Goal: Find specific page/section: Find specific page/section

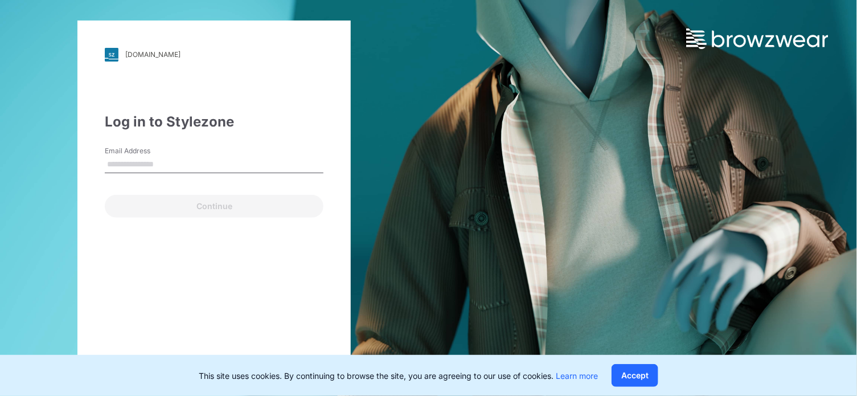
click at [146, 158] on input "Email Address" at bounding box center [214, 164] width 219 height 17
type input "**********"
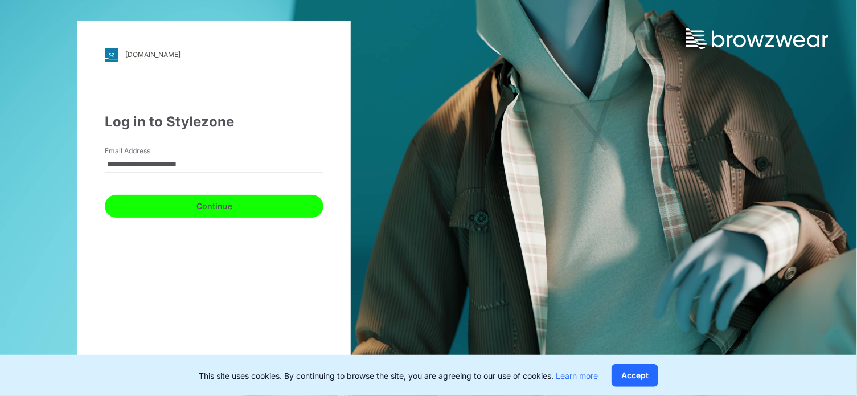
click at [141, 198] on button "Continue" at bounding box center [214, 206] width 219 height 23
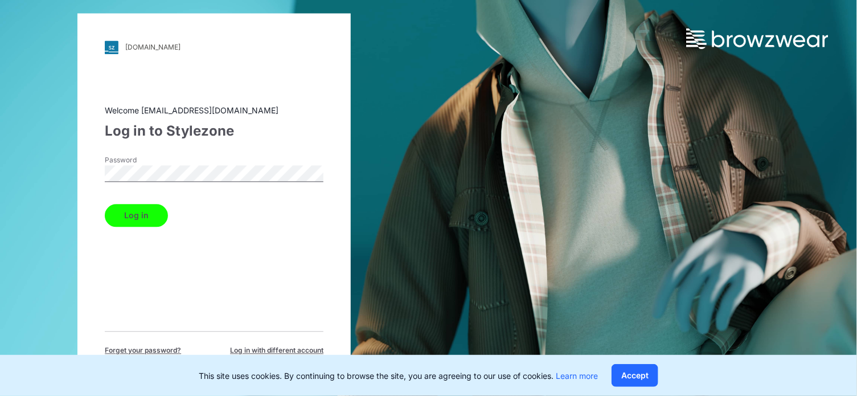
click at [125, 215] on button "Log in" at bounding box center [136, 215] width 63 height 23
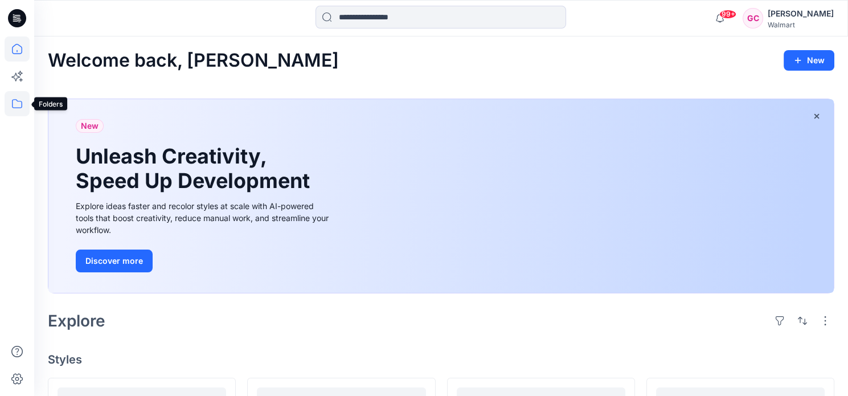
click at [23, 99] on icon at bounding box center [17, 103] width 25 height 25
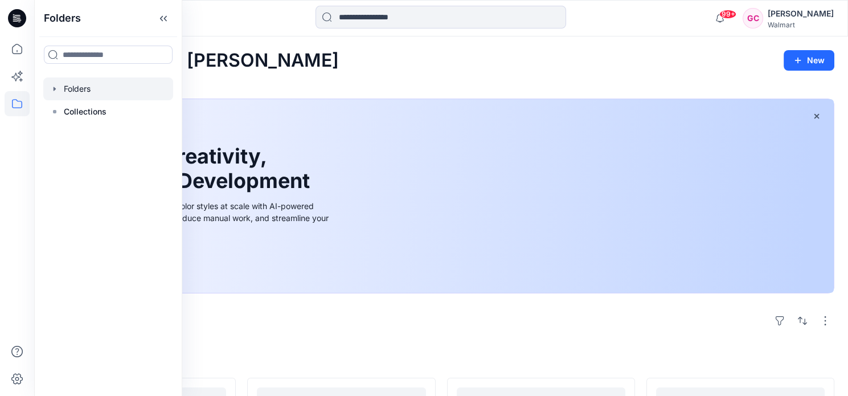
click at [103, 94] on div at bounding box center [108, 88] width 130 height 23
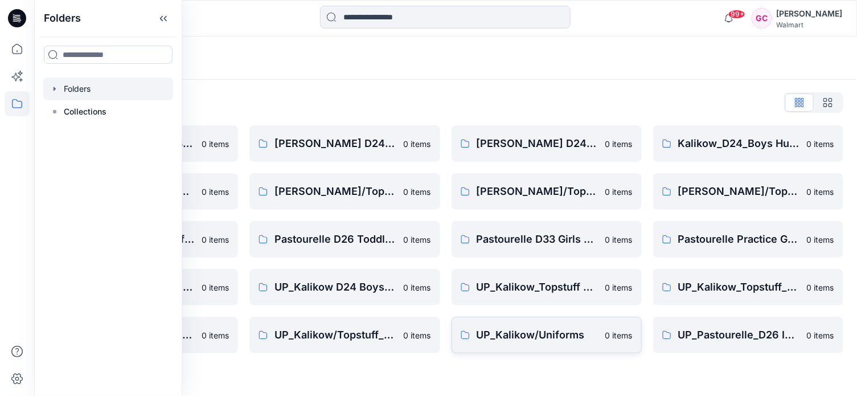
click at [498, 338] on p "UP_Kalikow/Uniforms" at bounding box center [538, 335] width 122 height 16
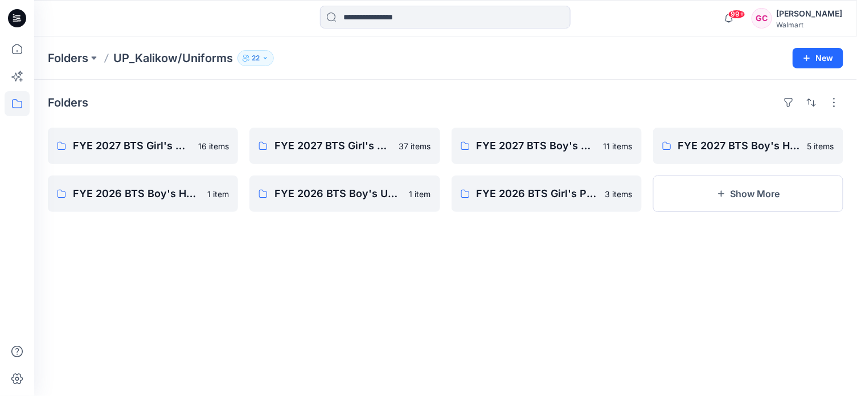
click at [855, 395] on div "Folders FYE 2027 BTS Girl's Plus Uniform 16 items FYE 2026 BTS Boy's Husky Unif…" at bounding box center [445, 238] width 823 height 316
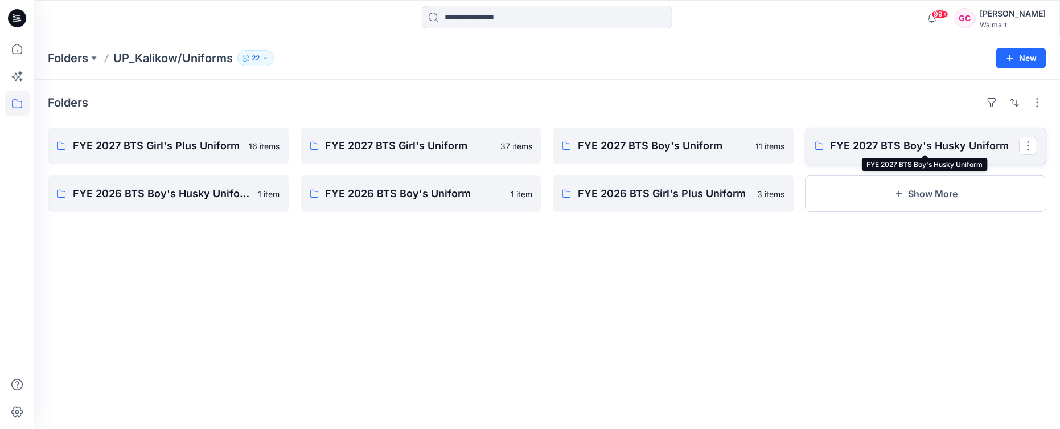
click at [857, 143] on p "FYE 2027 BTS Boy's Husky Uniform" at bounding box center [925, 146] width 189 height 16
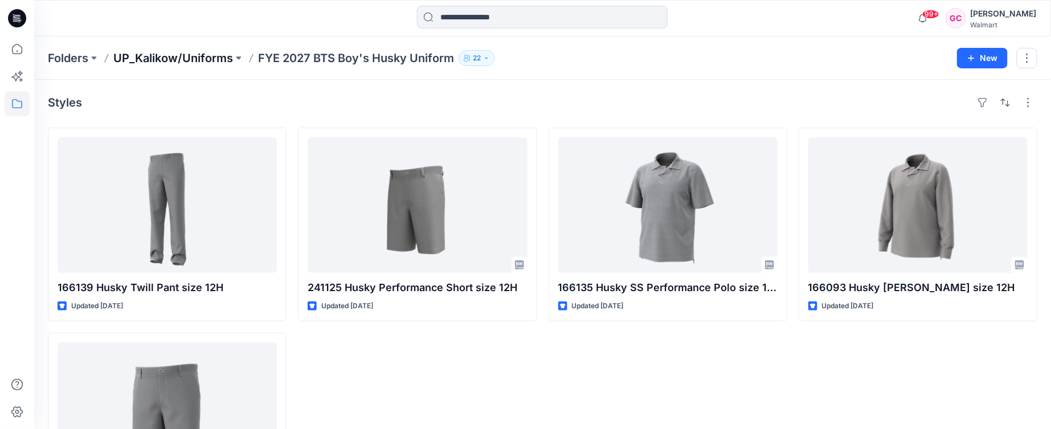
click at [174, 59] on p "UP_Kalikow/Uniforms" at bounding box center [173, 58] width 120 height 16
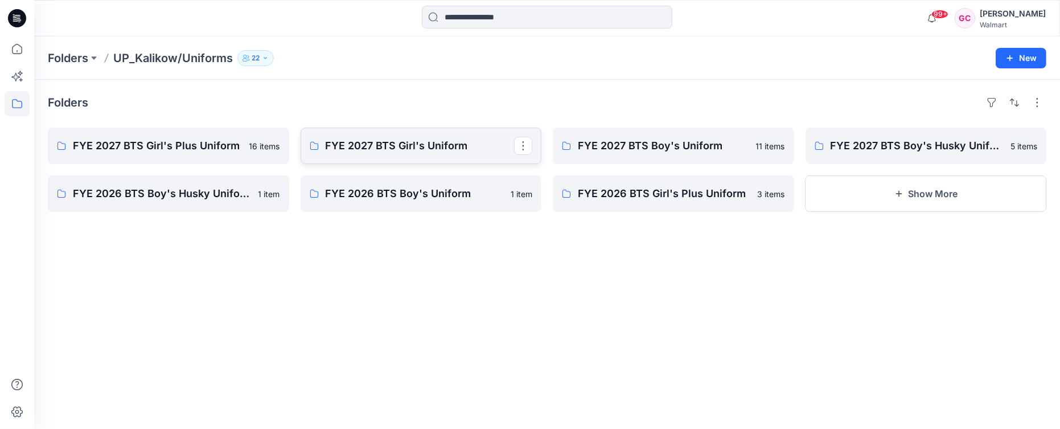
click at [386, 143] on p "FYE 2027 BTS Girl's Uniform" at bounding box center [420, 146] width 189 height 16
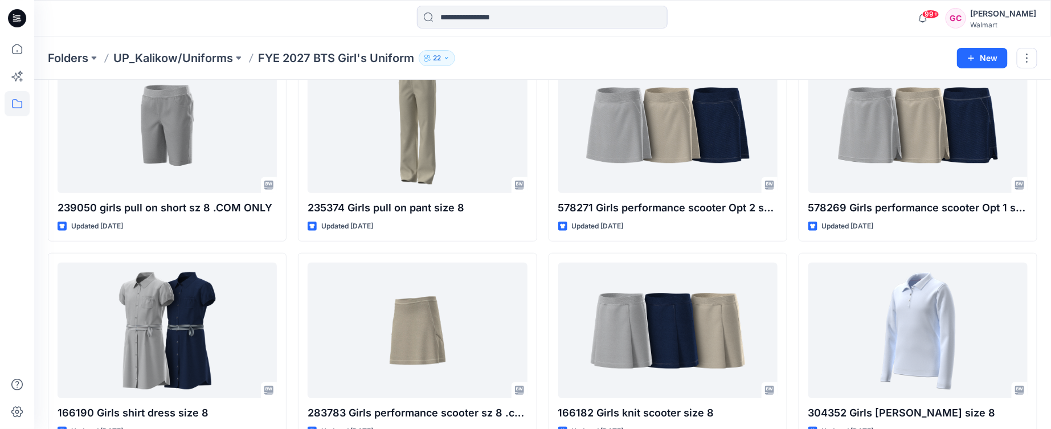
scroll to position [288, 0]
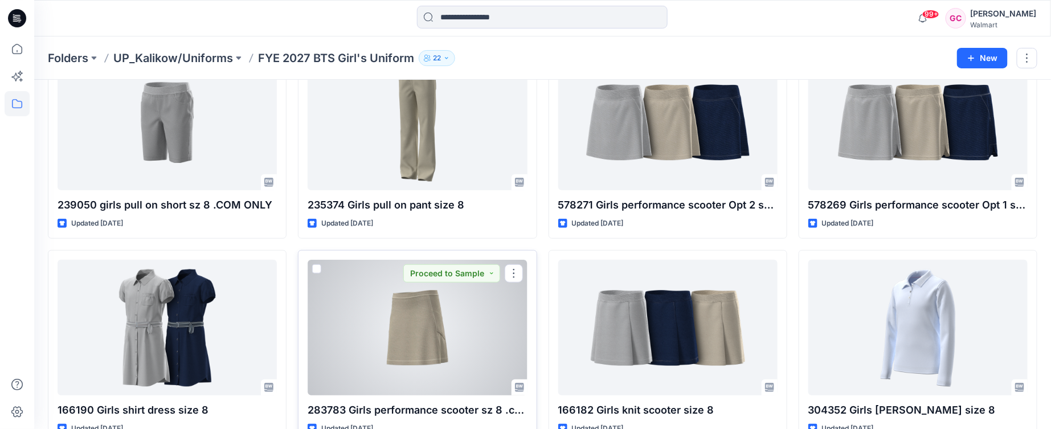
click at [430, 337] on div at bounding box center [417, 328] width 219 height 136
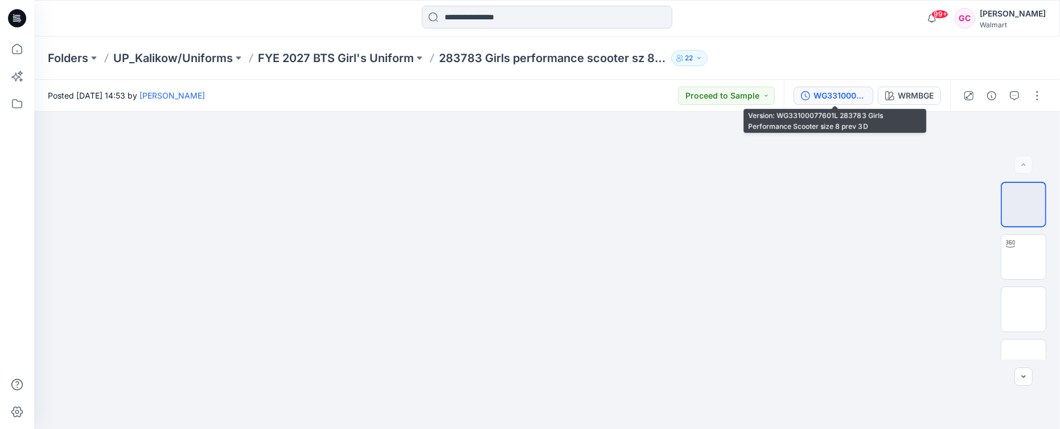
click at [826, 93] on div "WG33100077601L 283783 Girls Performance Scooter size 8 prev 3D" at bounding box center [840, 95] width 52 height 13
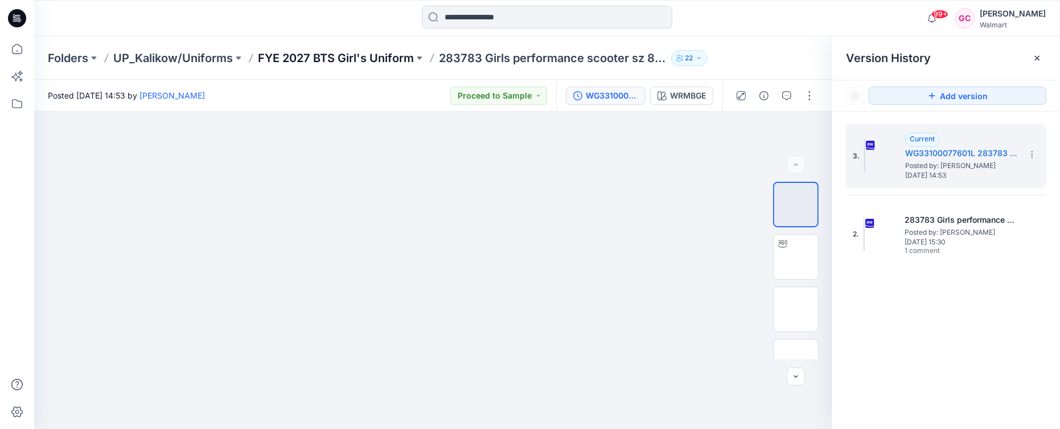
click at [379, 55] on p "FYE 2027 BTS Girl's Uniform" at bounding box center [336, 58] width 156 height 16
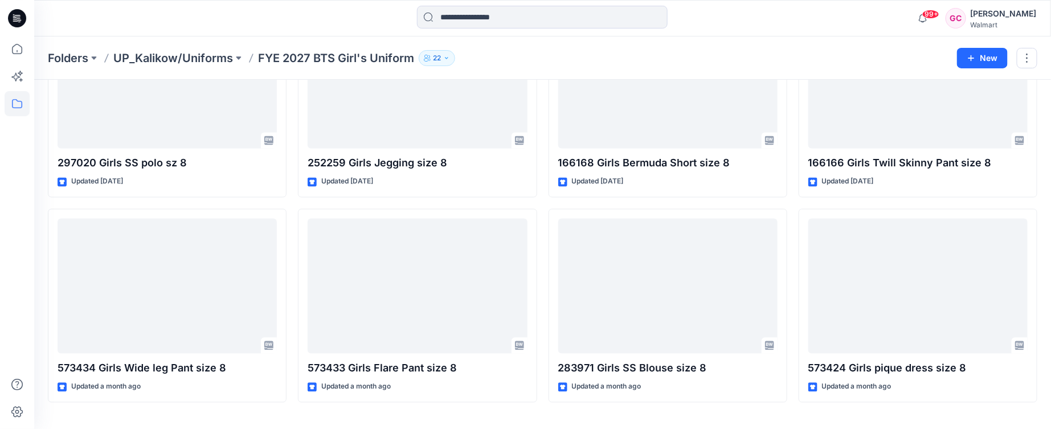
scroll to position [960, 0]
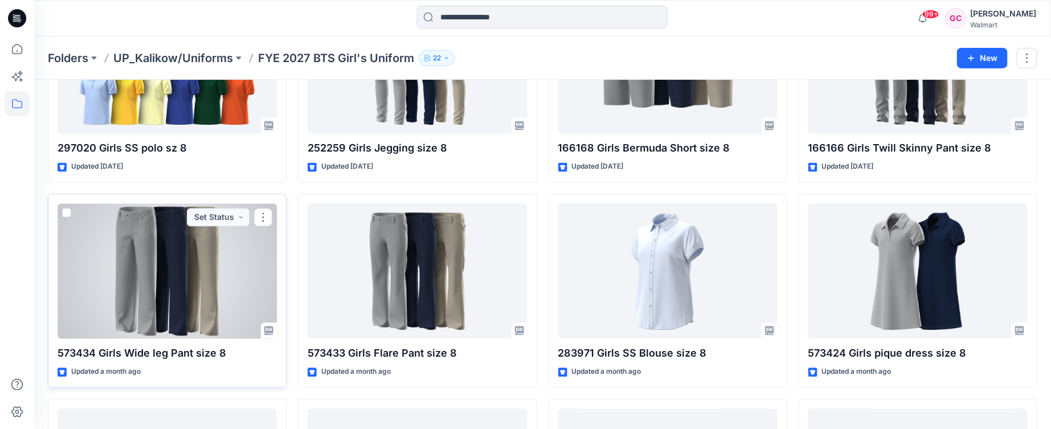
click at [166, 282] on div at bounding box center [167, 271] width 219 height 136
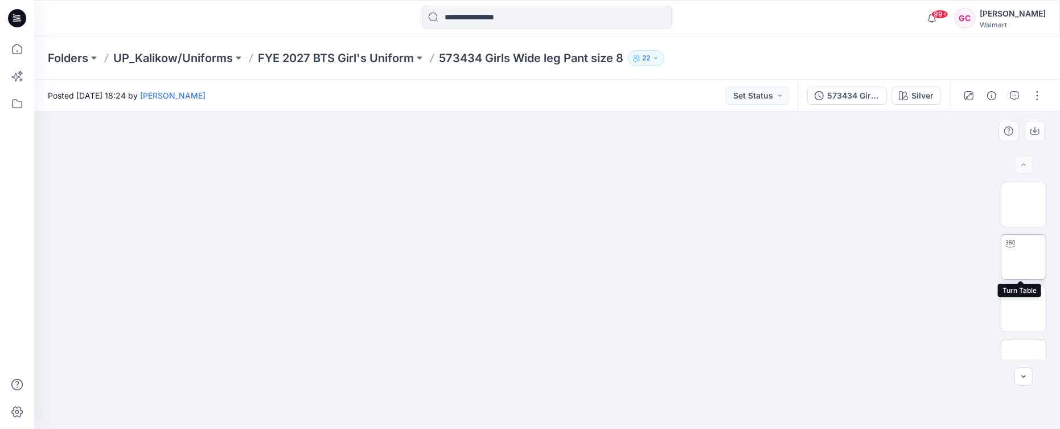
click at [857, 257] on img at bounding box center [1024, 257] width 0 height 0
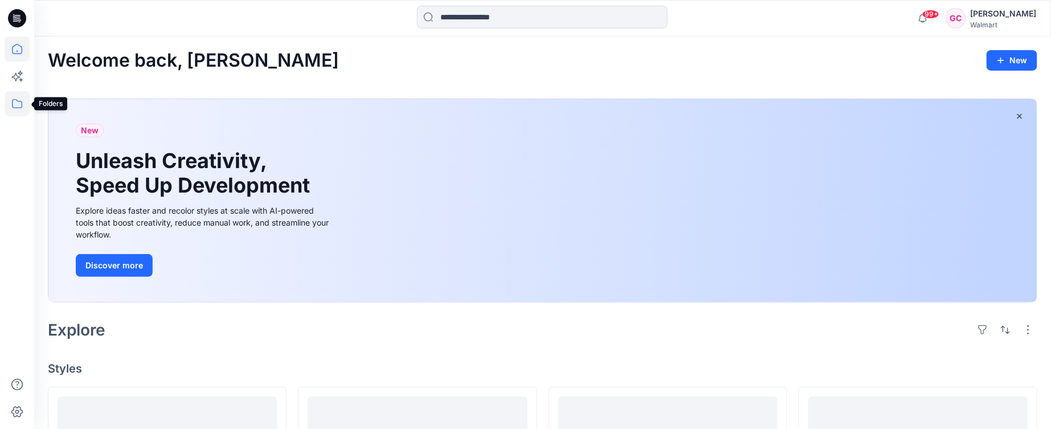
click at [23, 105] on icon at bounding box center [17, 103] width 25 height 25
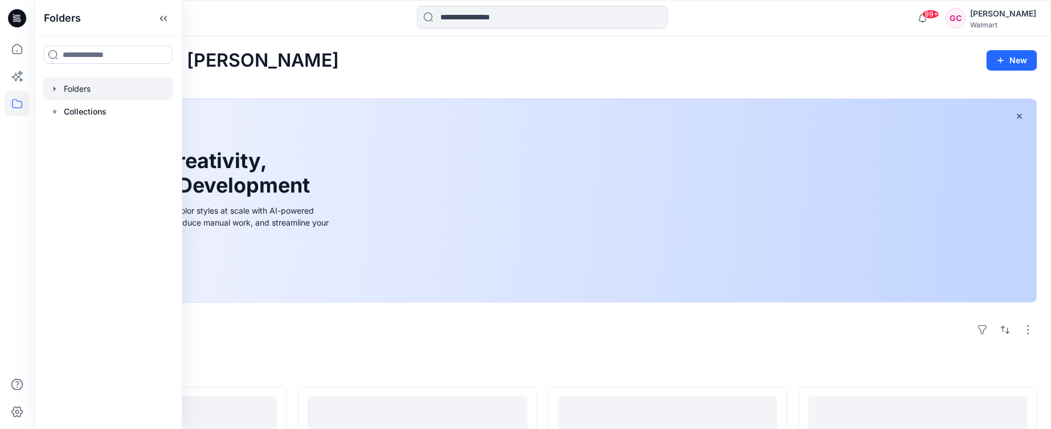
click at [52, 88] on icon "button" at bounding box center [54, 88] width 9 height 9
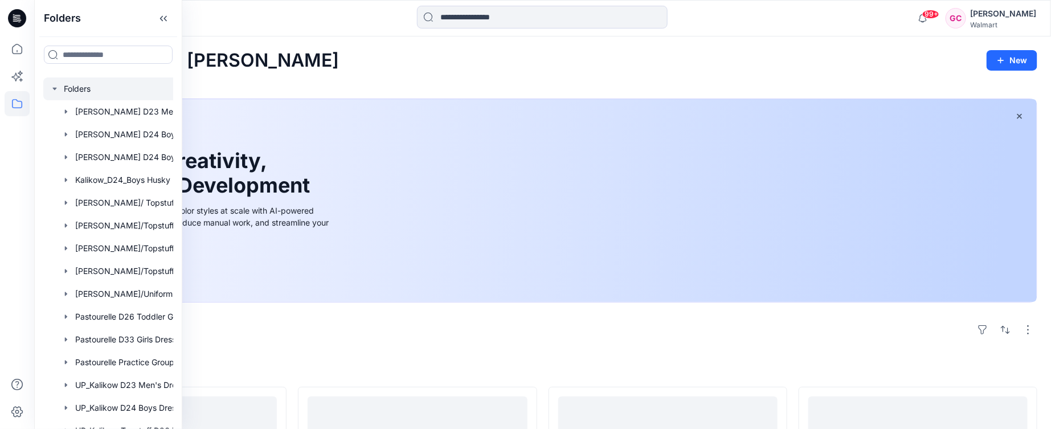
click at [76, 87] on div at bounding box center [122, 88] width 159 height 23
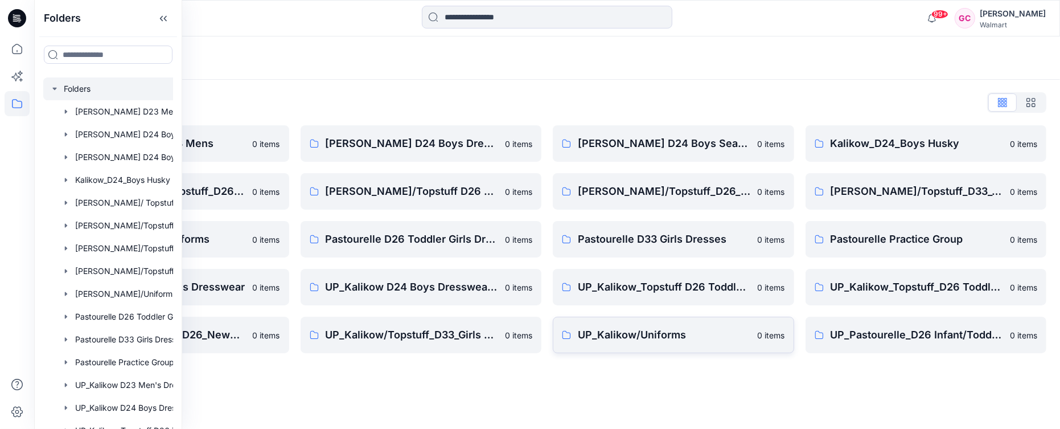
click at [670, 343] on link "UP_Kalikow/Uniforms 0 items" at bounding box center [673, 335] width 241 height 36
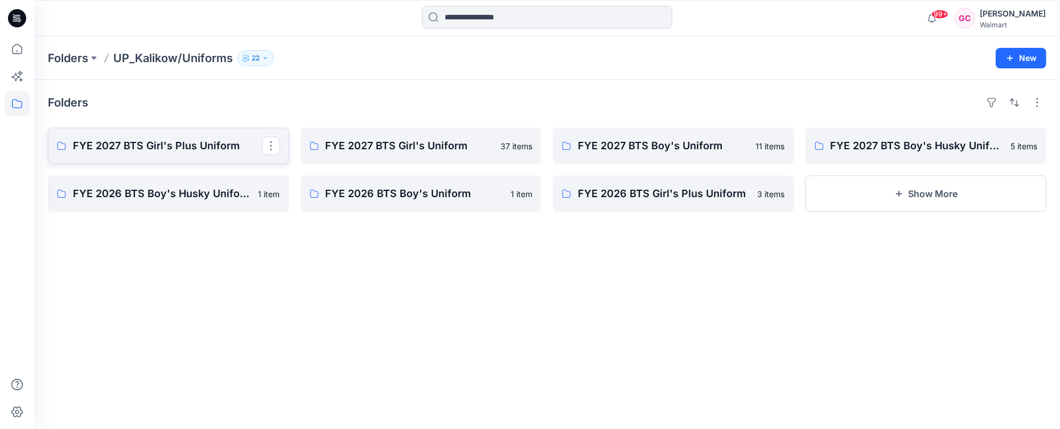
click at [144, 142] on p "FYE 2027 BTS Girl's Plus Uniform" at bounding box center [167, 146] width 189 height 16
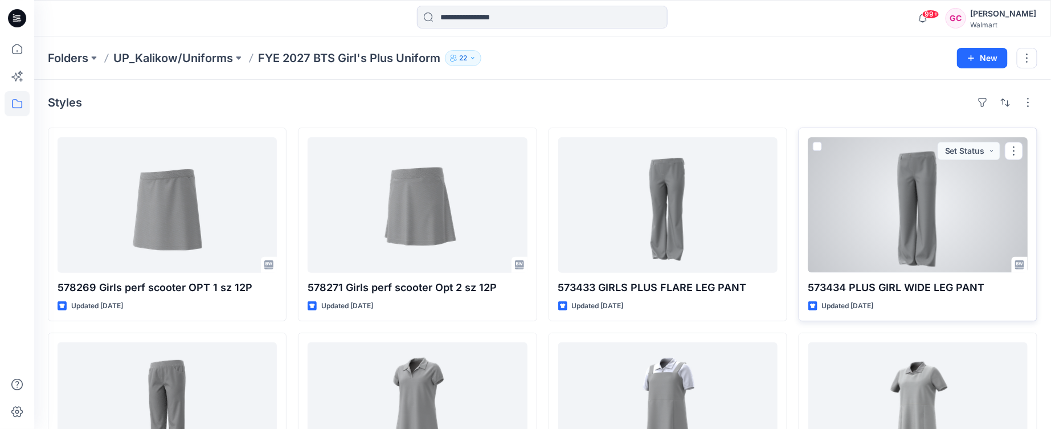
click at [924, 244] on div at bounding box center [917, 205] width 219 height 136
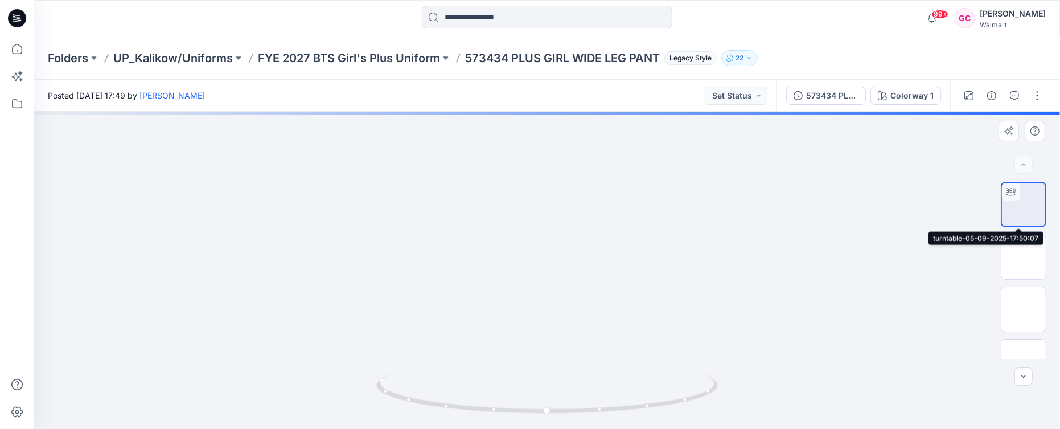
click at [1024, 204] on img at bounding box center [1024, 204] width 0 height 0
